Goal: Task Accomplishment & Management: Manage account settings

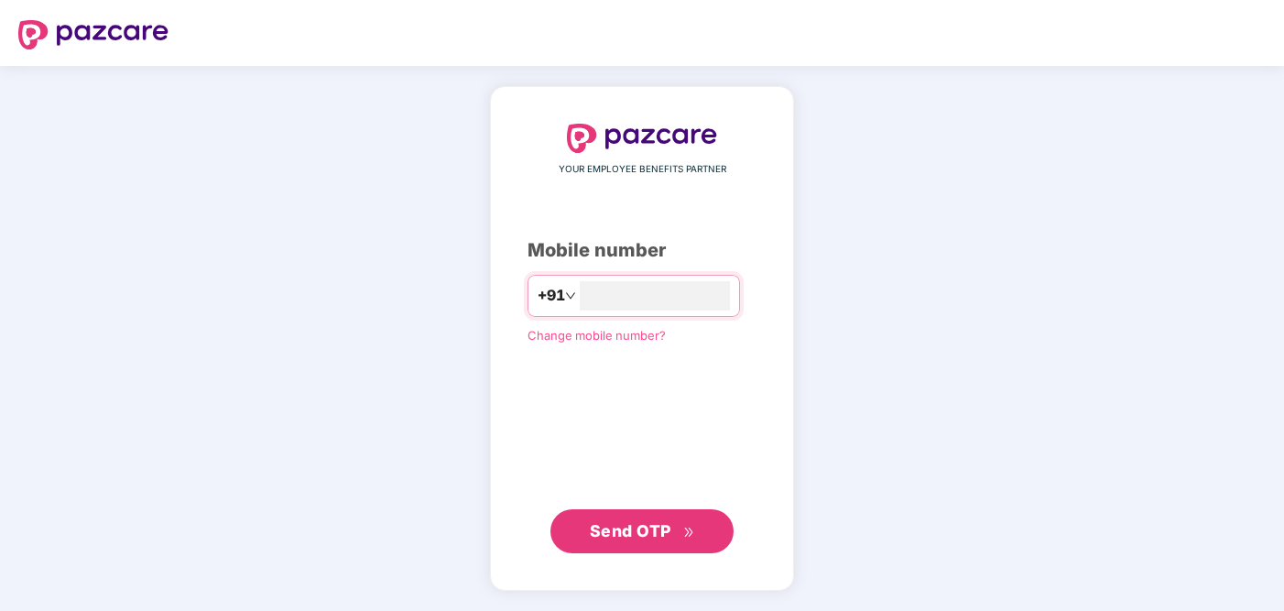
type input "**********"
click at [629, 524] on span "Send OTP" at bounding box center [631, 530] width 82 height 19
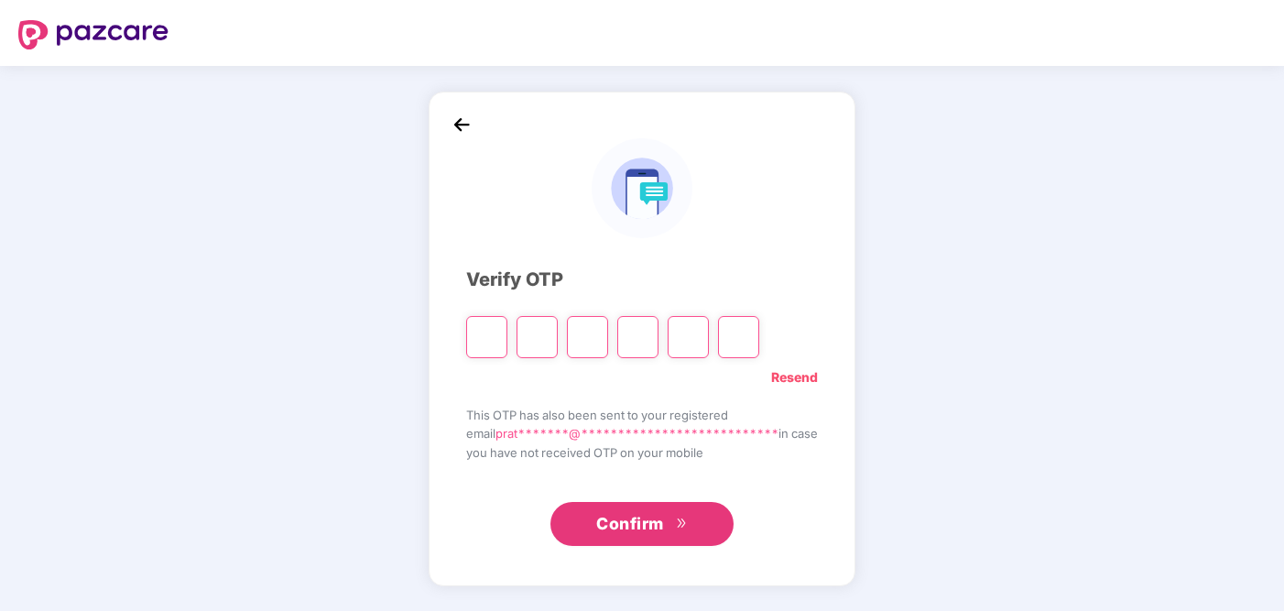
type input "*"
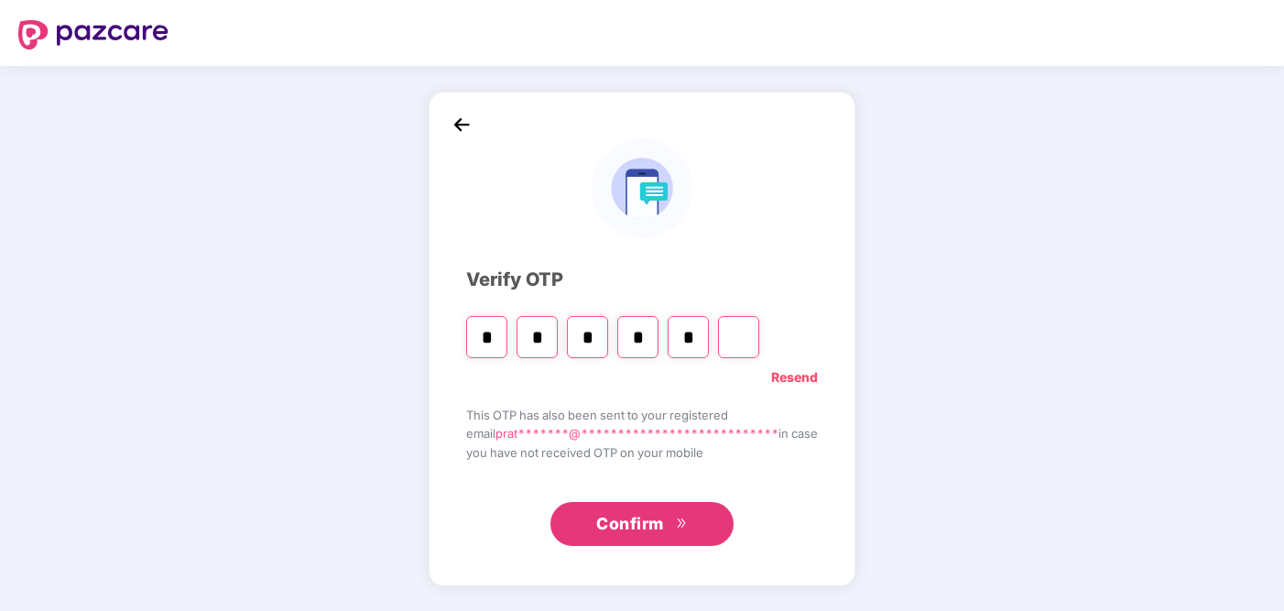
type input "*"
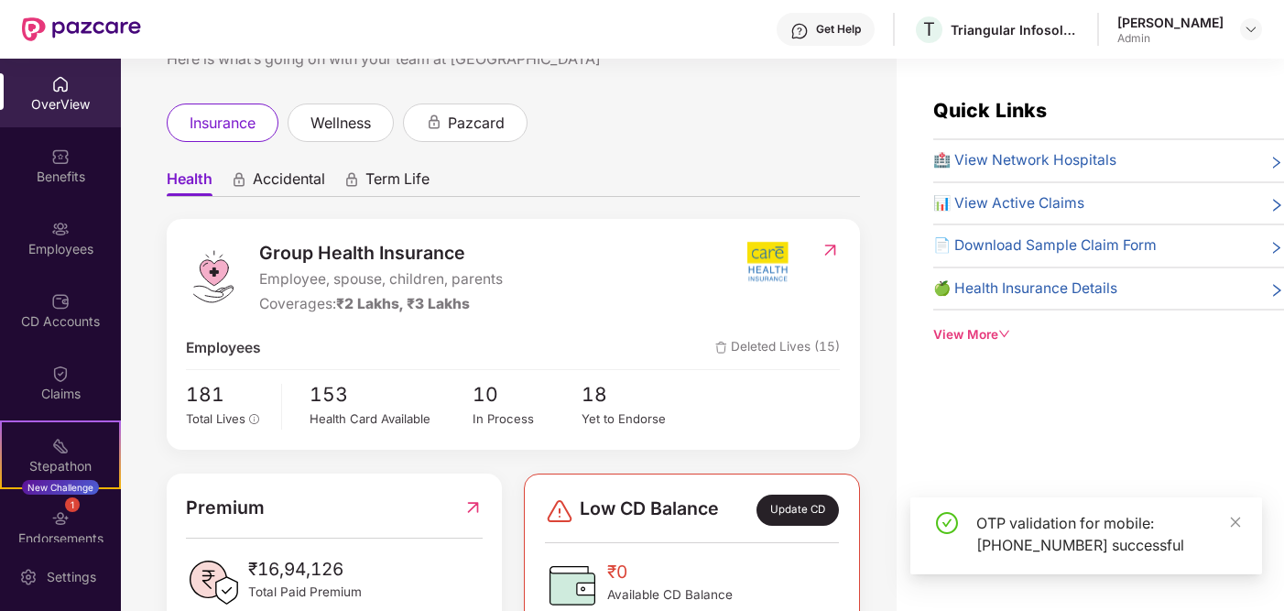
scroll to position [145, 0]
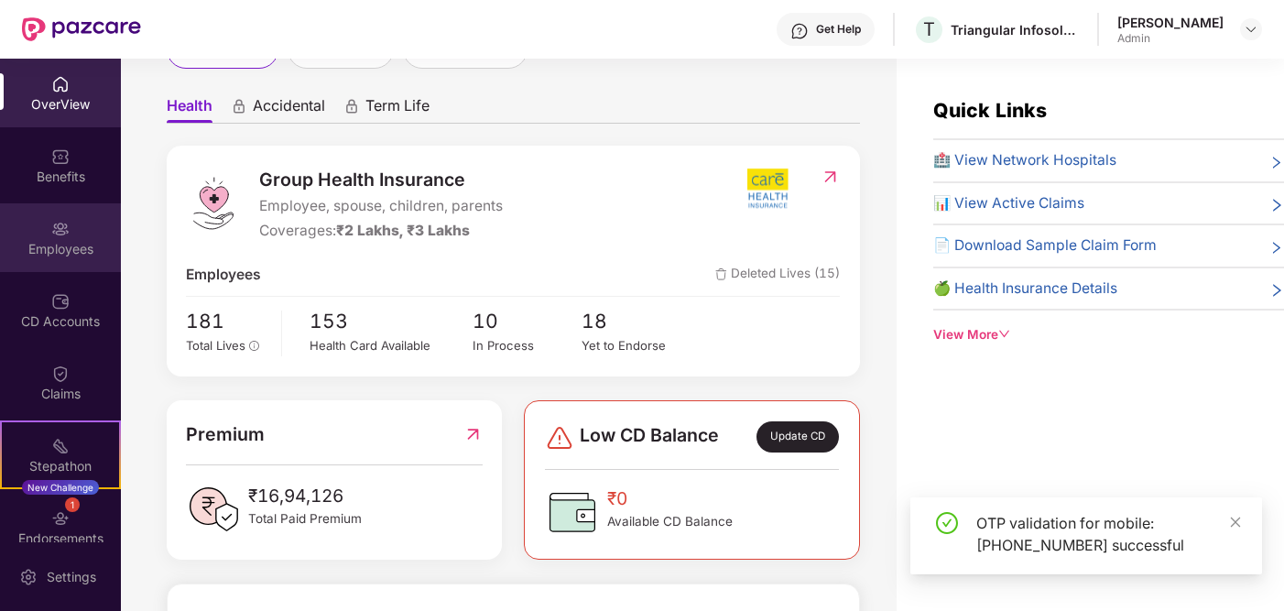
click at [86, 262] on div "Employees" at bounding box center [60, 237] width 121 height 69
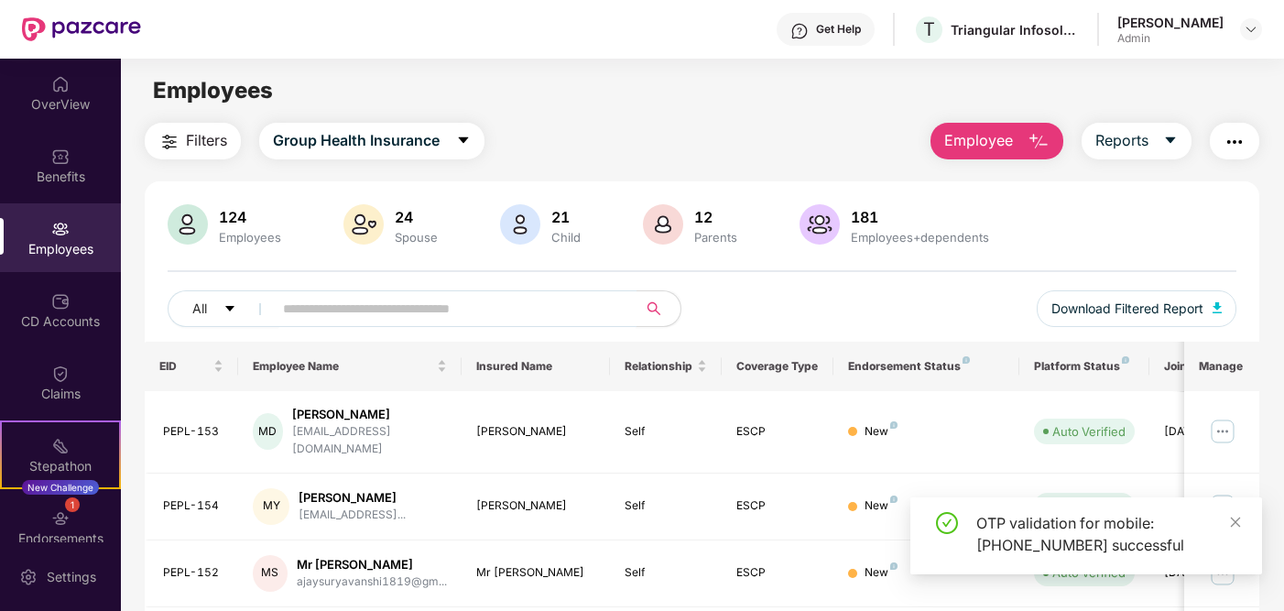
click at [396, 315] on input "text" at bounding box center [447, 308] width 329 height 27
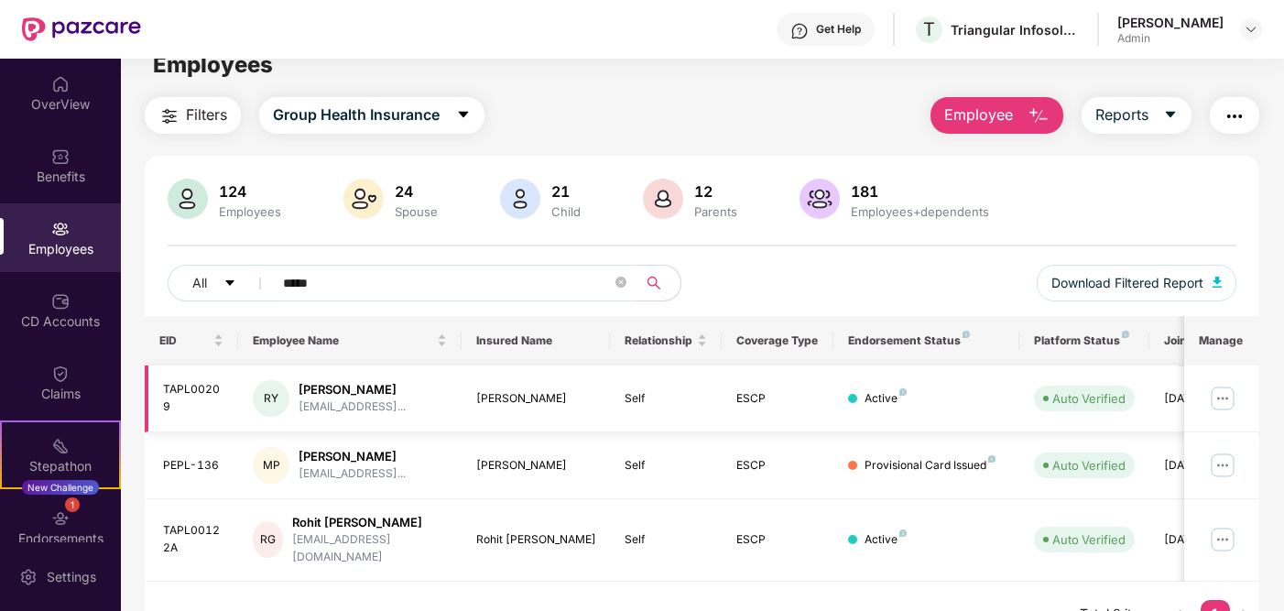
scroll to position [59, 0]
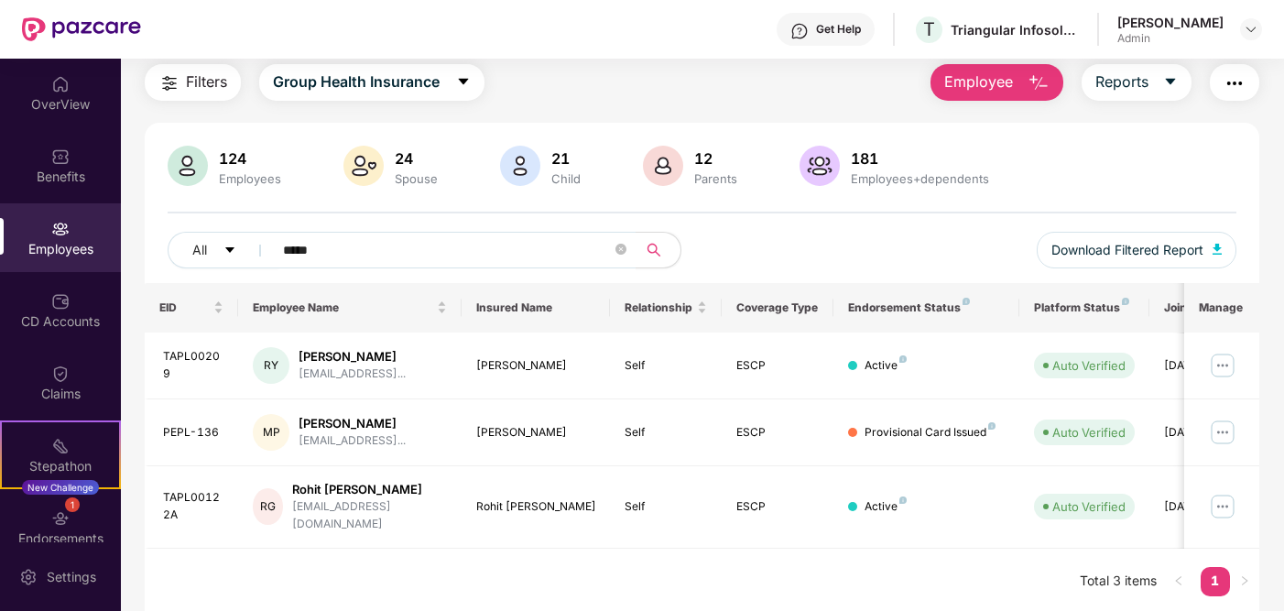
click at [49, 213] on div "Employees" at bounding box center [60, 237] width 121 height 69
click at [66, 234] on div "Employees" at bounding box center [60, 237] width 121 height 69
click at [328, 257] on input "*****" at bounding box center [447, 249] width 329 height 27
type input "*"
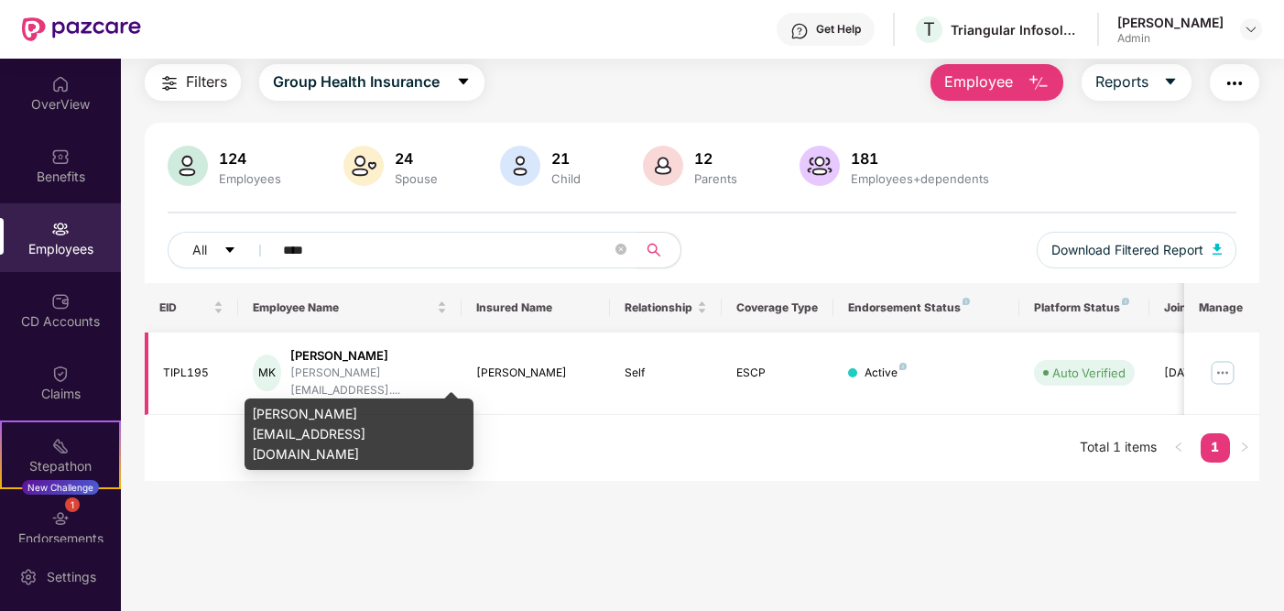
type input "****"
click at [331, 376] on div "[PERSON_NAME][EMAIL_ADDRESS]...." at bounding box center [368, 382] width 157 height 35
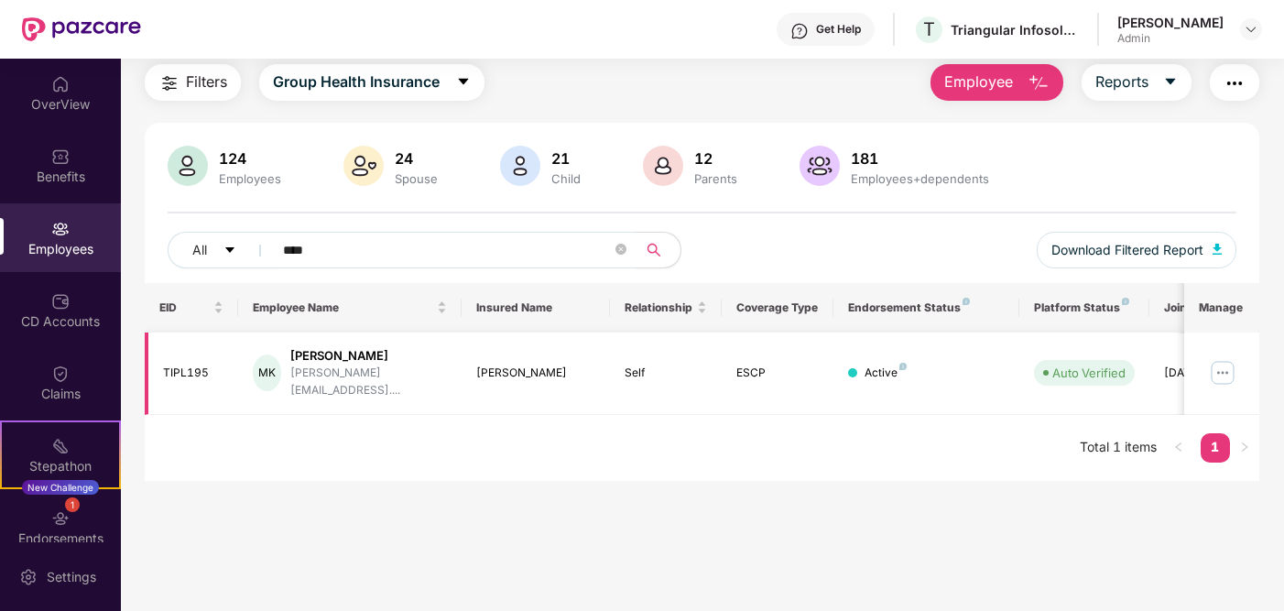
click at [1225, 365] on img at bounding box center [1222, 372] width 29 height 29
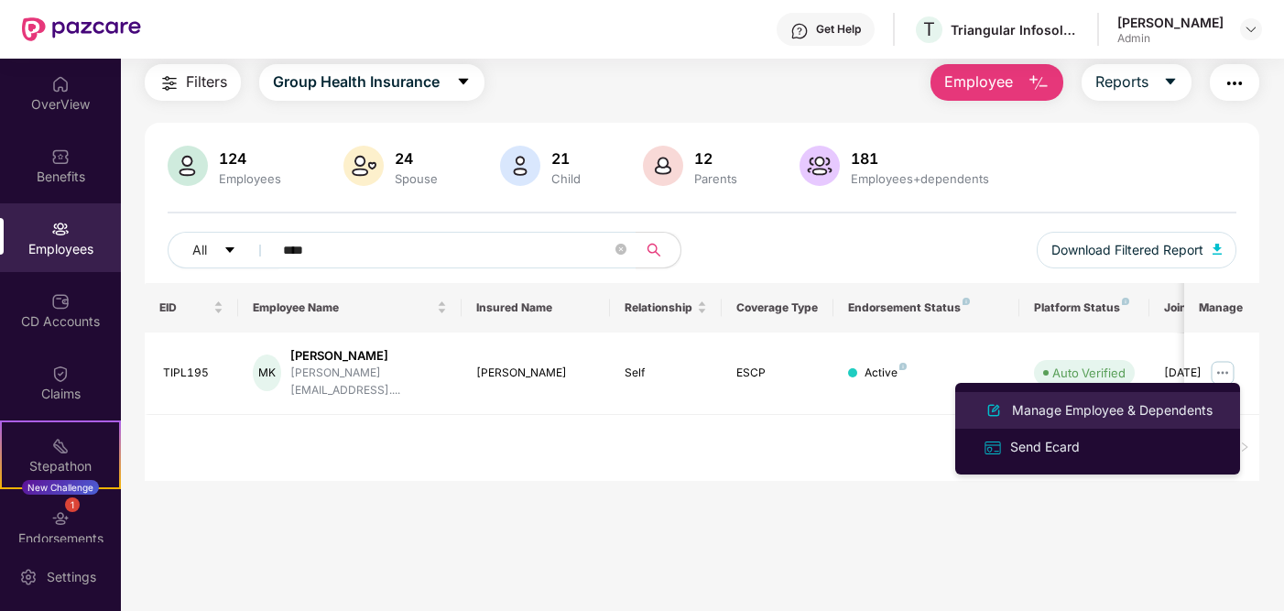
click at [1103, 408] on div "Manage Employee & Dependents" at bounding box center [1113, 410] width 208 height 20
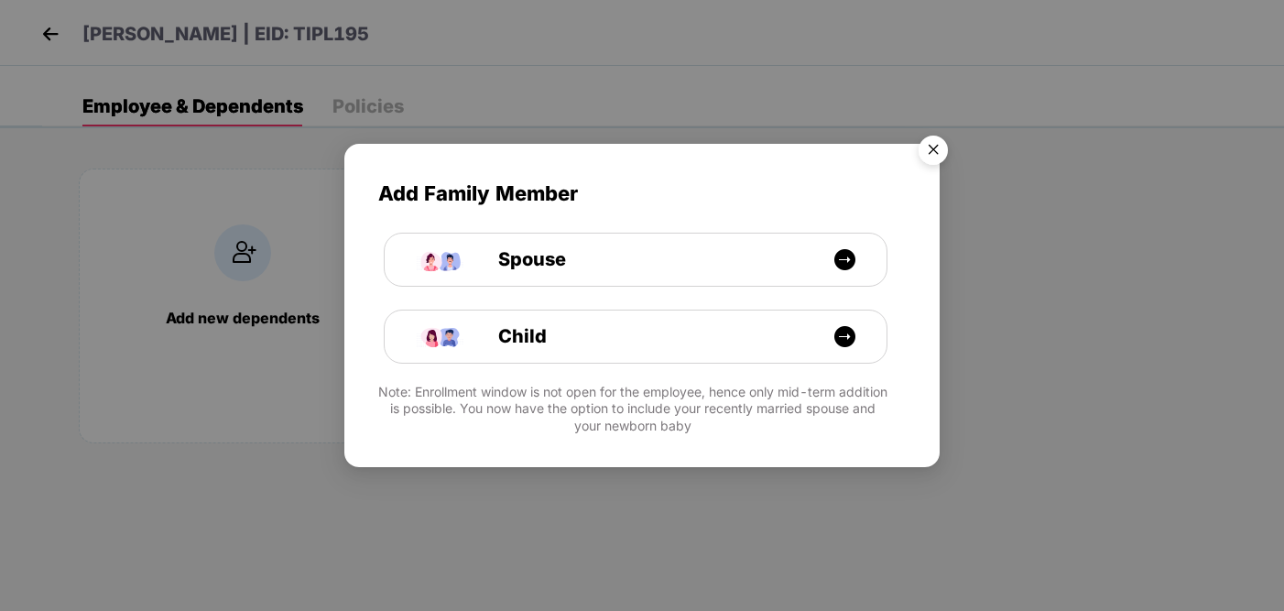
click at [932, 154] on img "Close" at bounding box center [933, 152] width 51 height 51
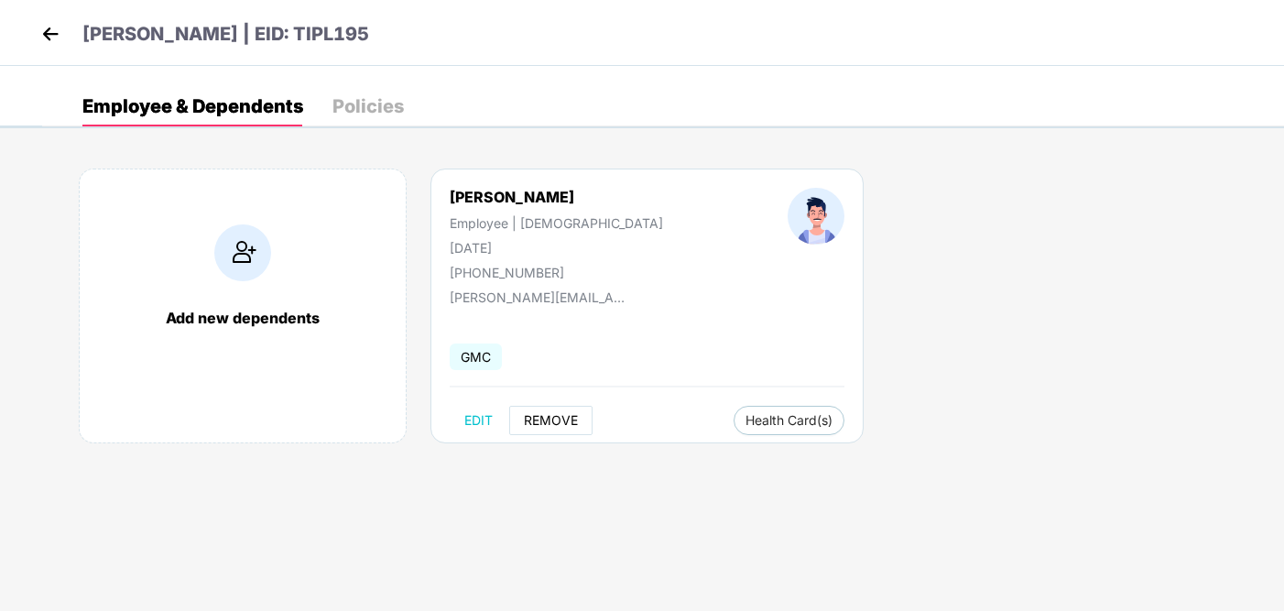
click at [548, 419] on span "REMOVE" at bounding box center [551, 420] width 54 height 15
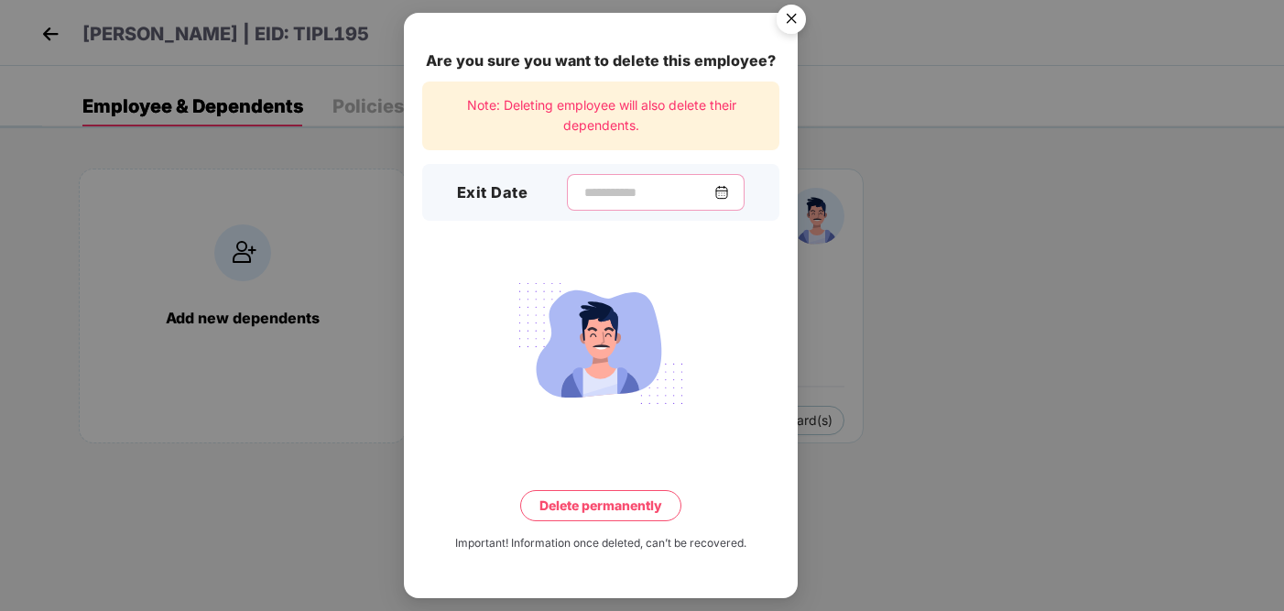
click at [611, 191] on input at bounding box center [649, 192] width 132 height 19
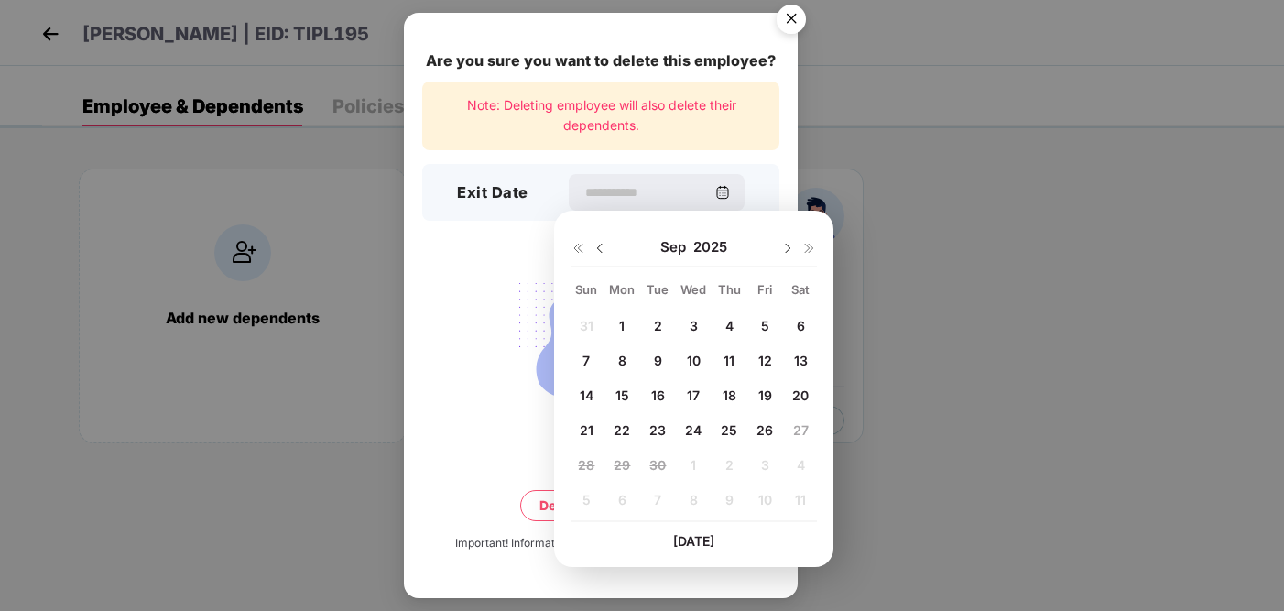
click at [682, 431] on div "24" at bounding box center [693, 429] width 27 height 27
type input "**********"
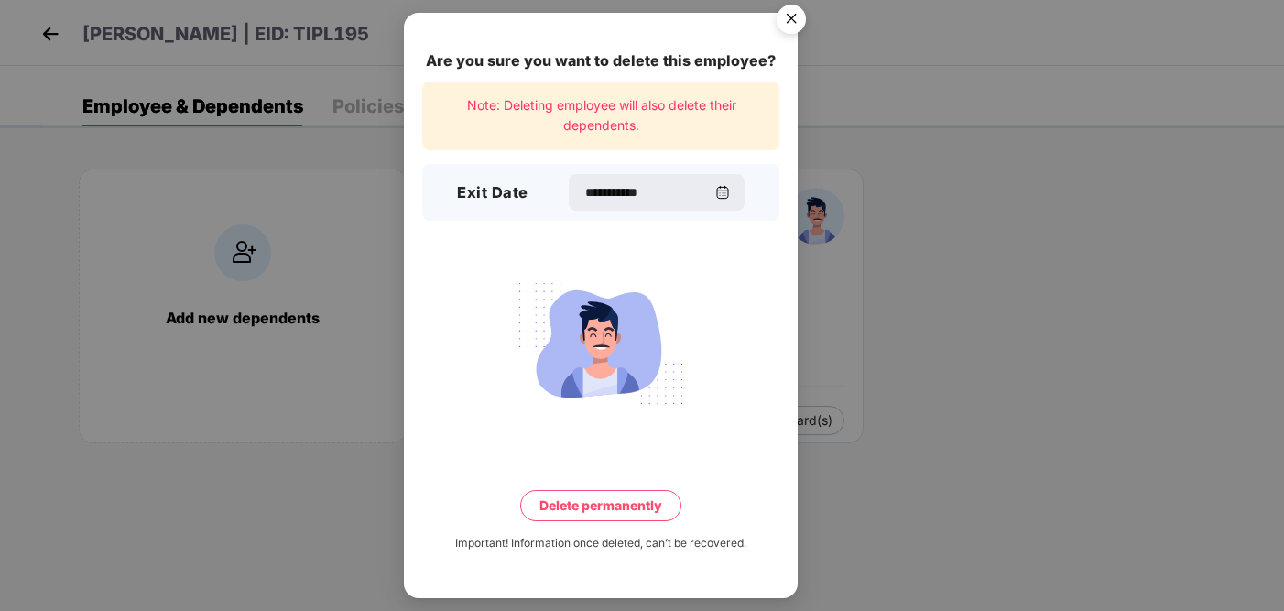
click at [589, 513] on button "Delete permanently" at bounding box center [600, 505] width 161 height 31
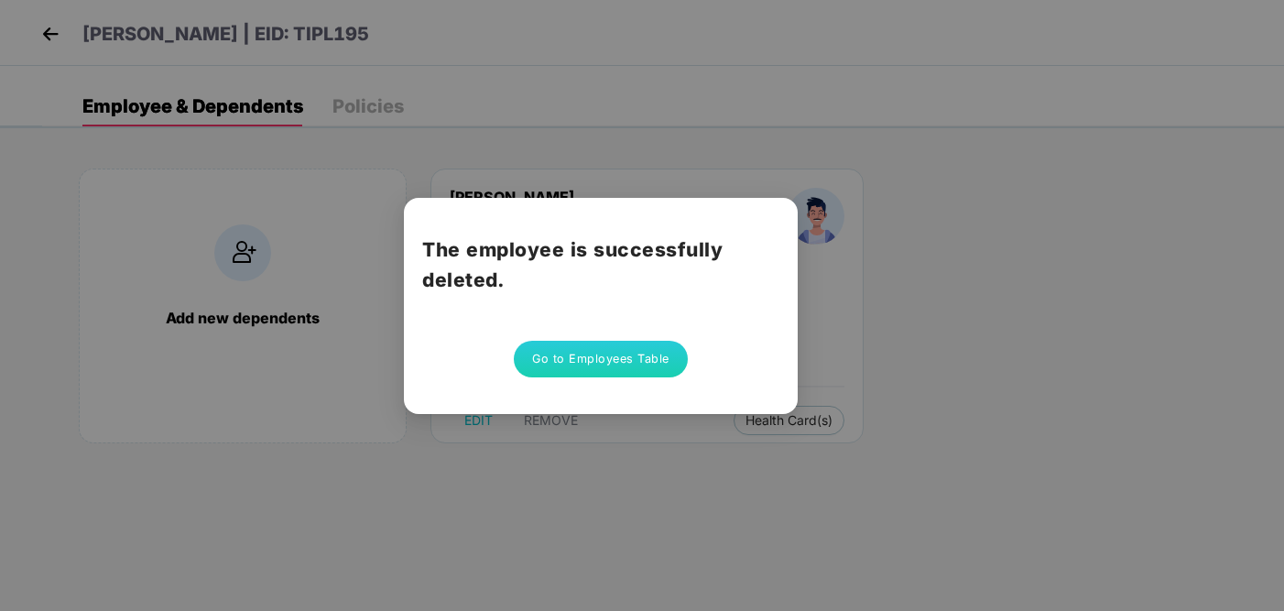
click at [641, 364] on button "Go to Employees Table" at bounding box center [601, 359] width 174 height 37
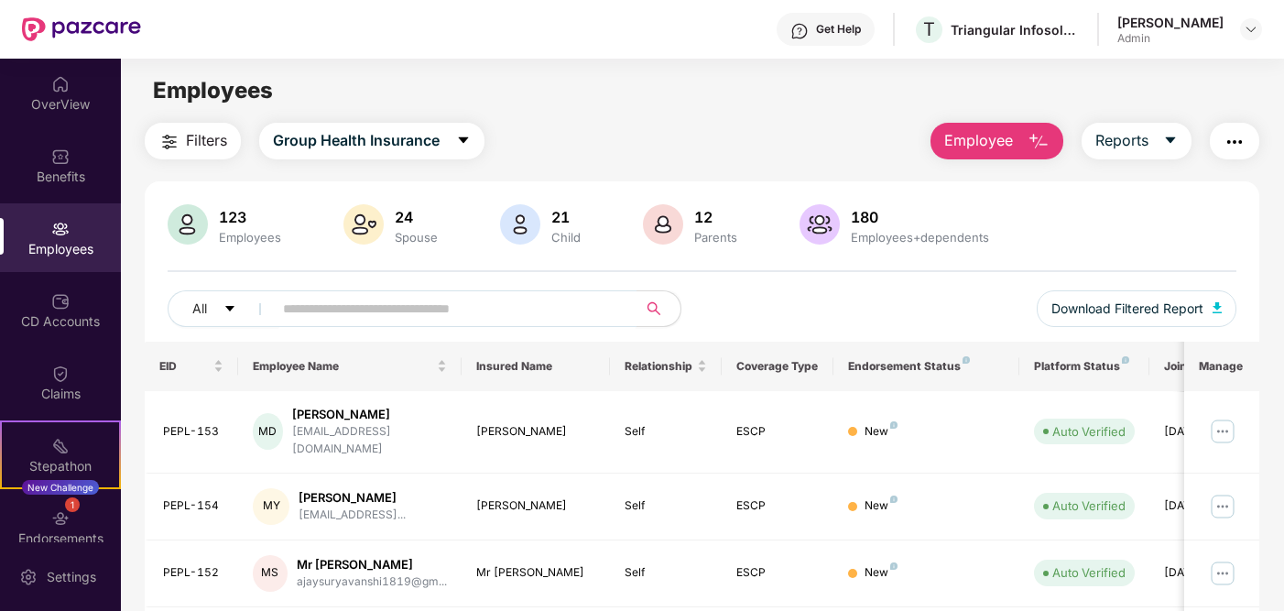
click at [399, 313] on input "text" at bounding box center [447, 308] width 329 height 27
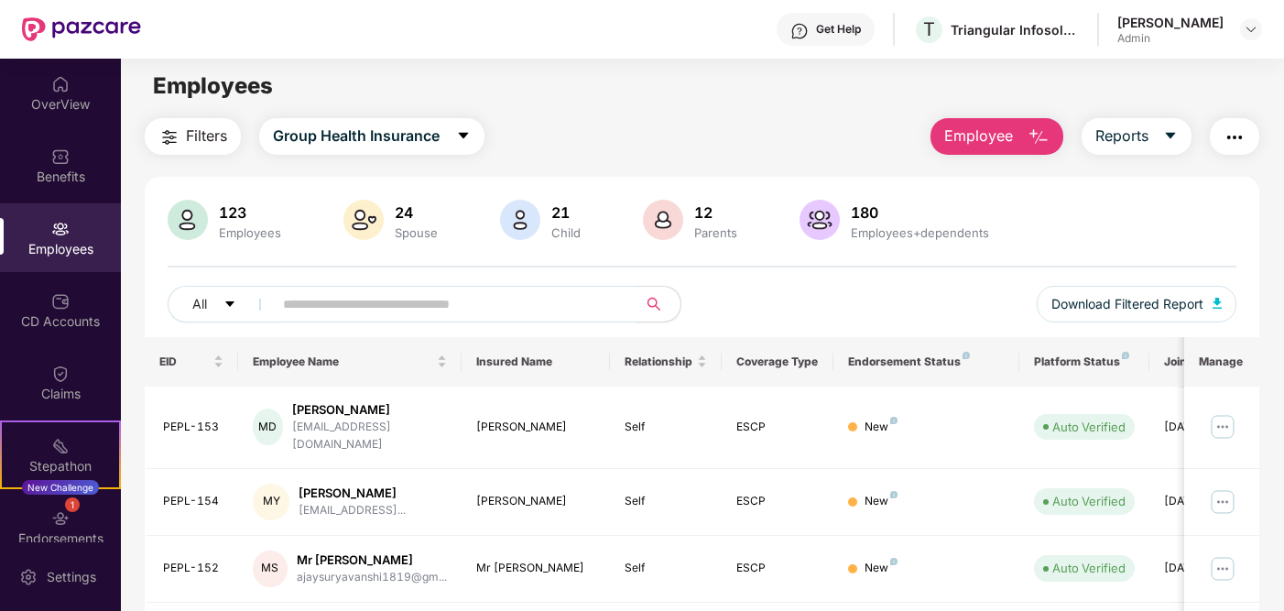
scroll to position [7, 0]
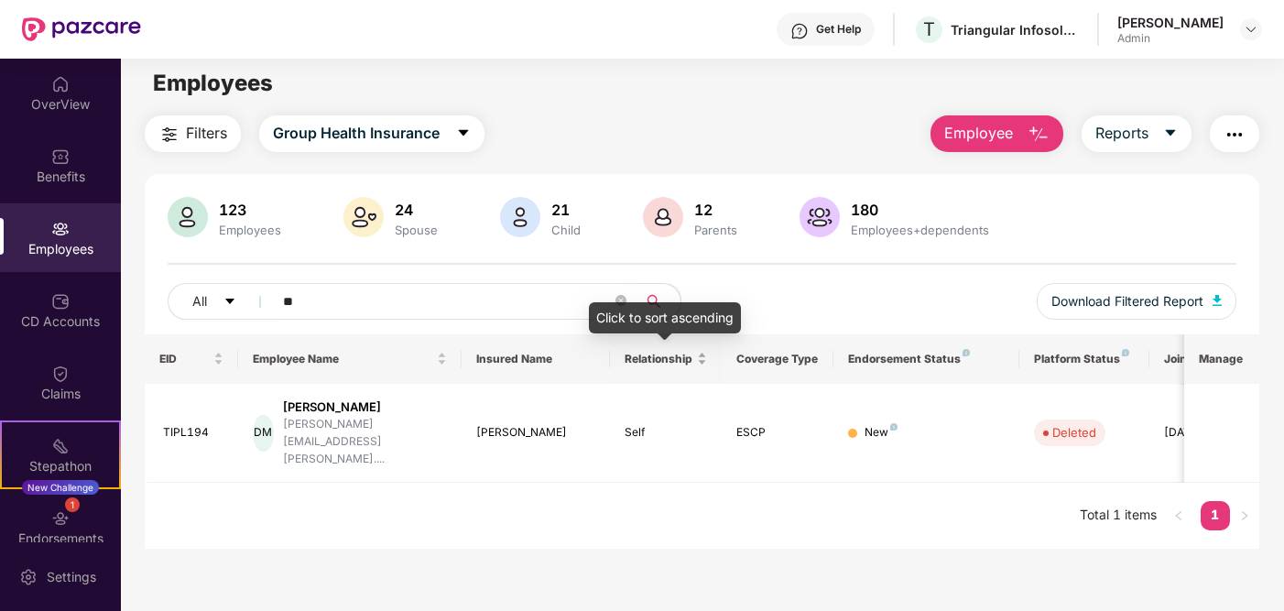
type input "*"
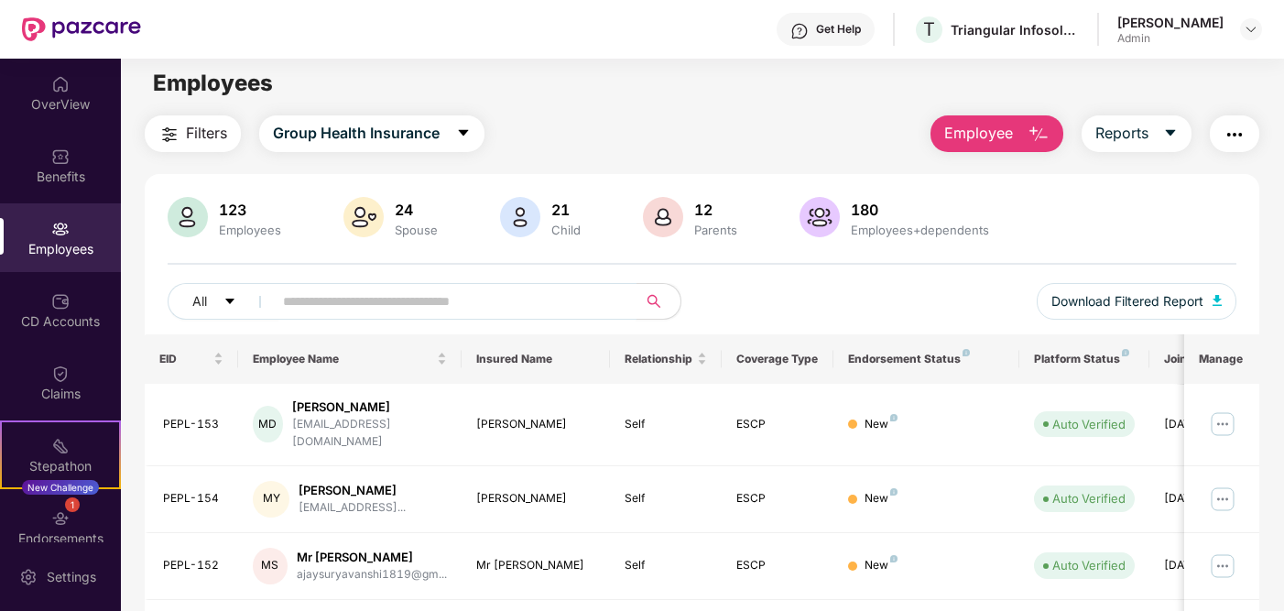
drag, startPoint x: 368, startPoint y: 280, endPoint x: 375, endPoint y: 303, distance: 23.8
click at [375, 303] on div "123 Employees 24 Spouse 21 Child [DEMOGRAPHIC_DATA] Parents 180 Employees+depen…" at bounding box center [702, 265] width 1114 height 137
click at [375, 303] on input "text" at bounding box center [447, 301] width 329 height 27
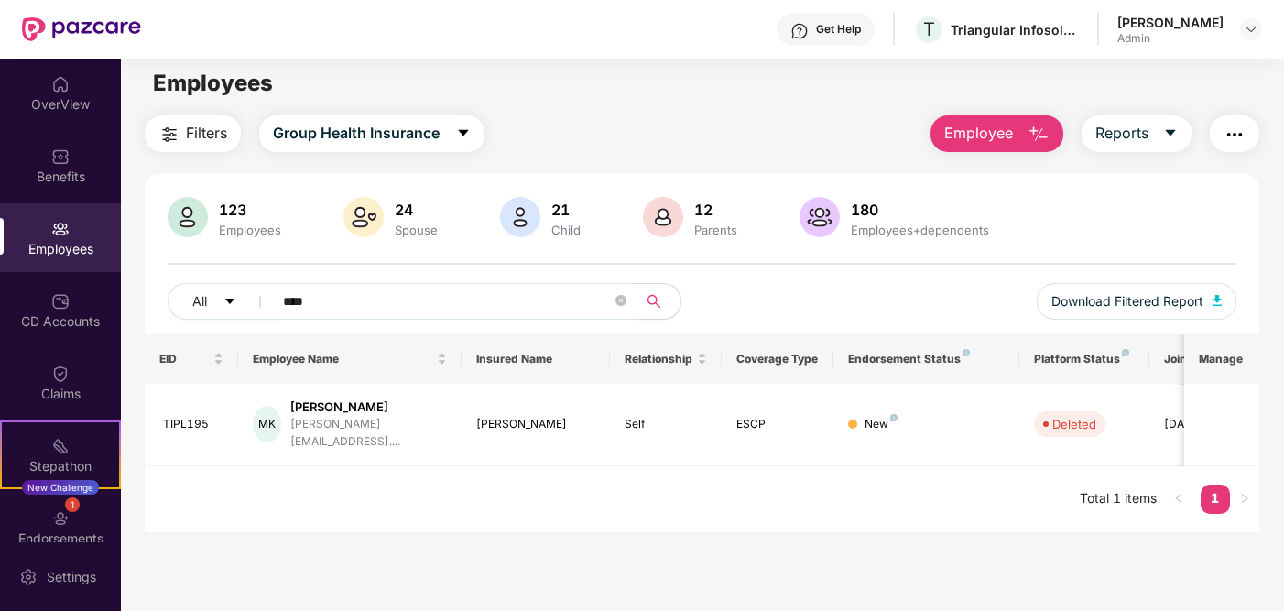
type input "****"
